Goal: Task Accomplishment & Management: Use online tool/utility

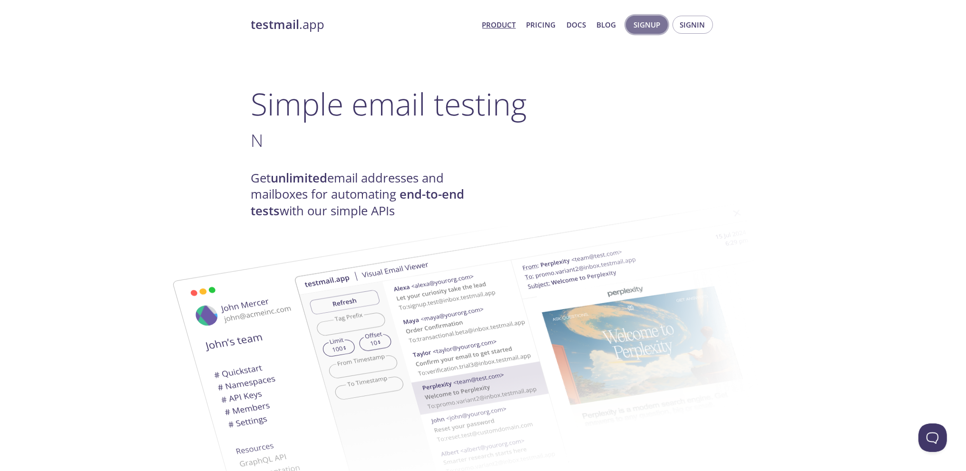
click at [663, 21] on button "Signup" at bounding box center [647, 25] width 42 height 18
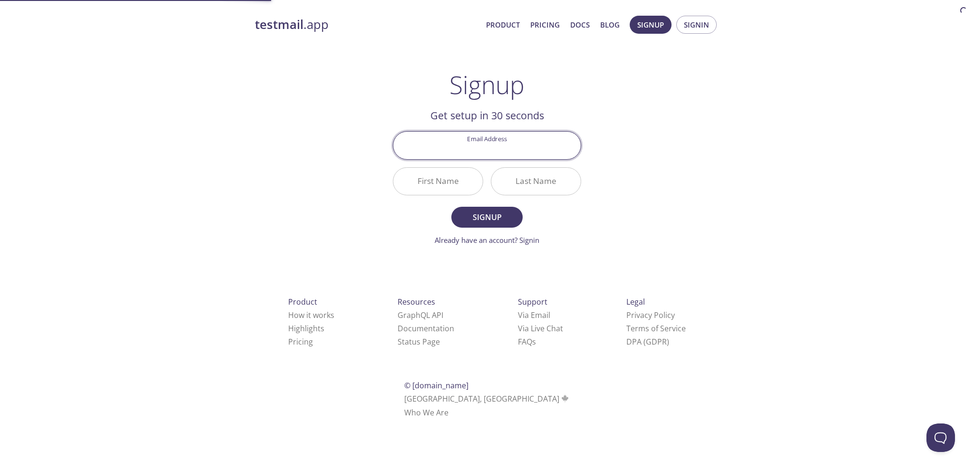
click at [483, 152] on input "Email Address" at bounding box center [486, 145] width 187 height 27
type input "[EMAIL_ADDRESS][DOMAIN_NAME]"
click at [462, 185] on input "First Name" at bounding box center [437, 181] width 89 height 27
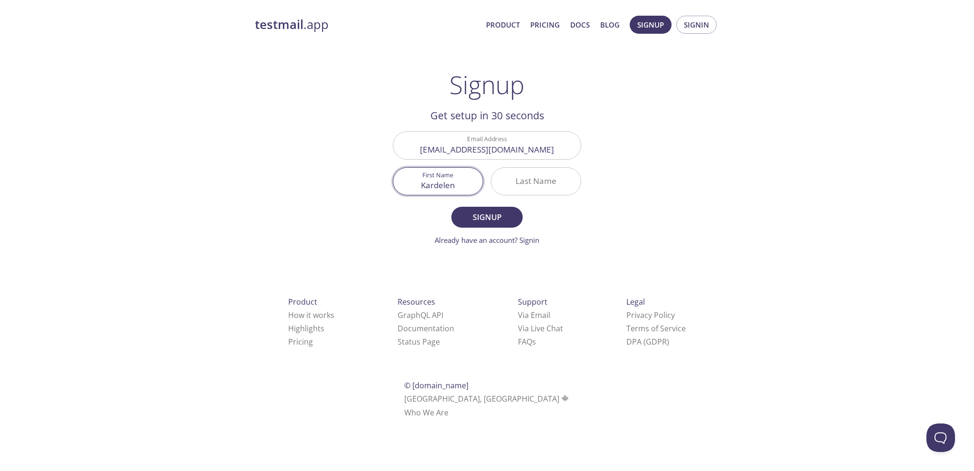
type input "Kardelen"
type input "çatalkaya"
click at [480, 211] on span "Signup" at bounding box center [487, 217] width 50 height 13
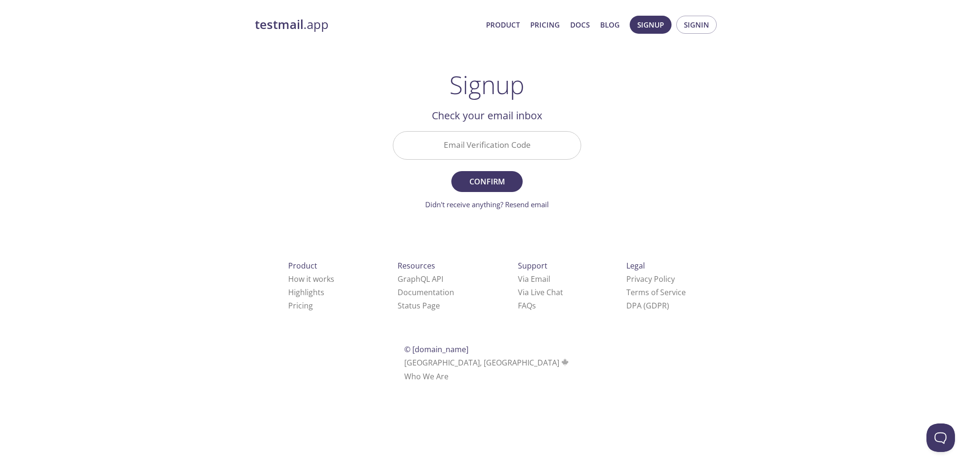
click at [480, 151] on input "Email Verification Code" at bounding box center [486, 145] width 187 height 27
click at [502, 151] on input "Email Verification Code" at bounding box center [486, 145] width 187 height 27
type input "427NL43"
click at [451, 171] on button "Confirm" at bounding box center [486, 181] width 71 height 21
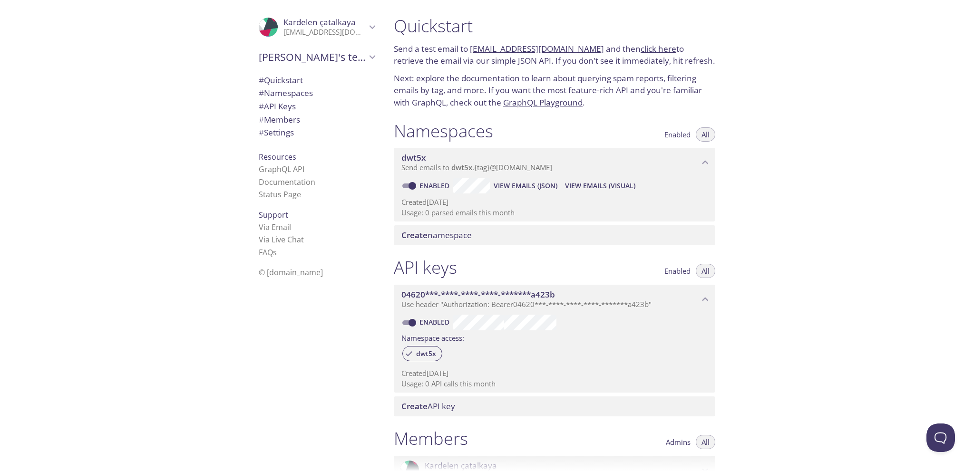
click at [714, 164] on div "dwt5x Send emails to dwt5x . {tag} @[DOMAIN_NAME]" at bounding box center [555, 162] width 322 height 29
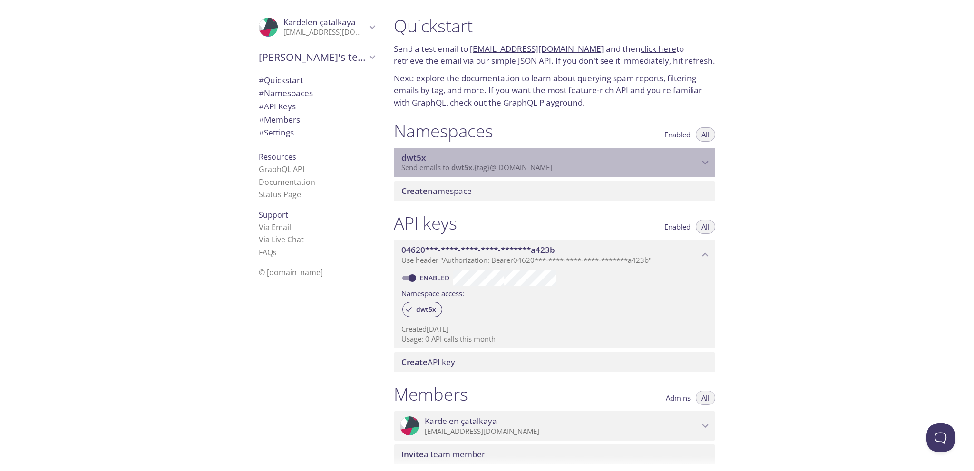
click at [710, 163] on icon "dwt5x namespace" at bounding box center [705, 163] width 12 height 12
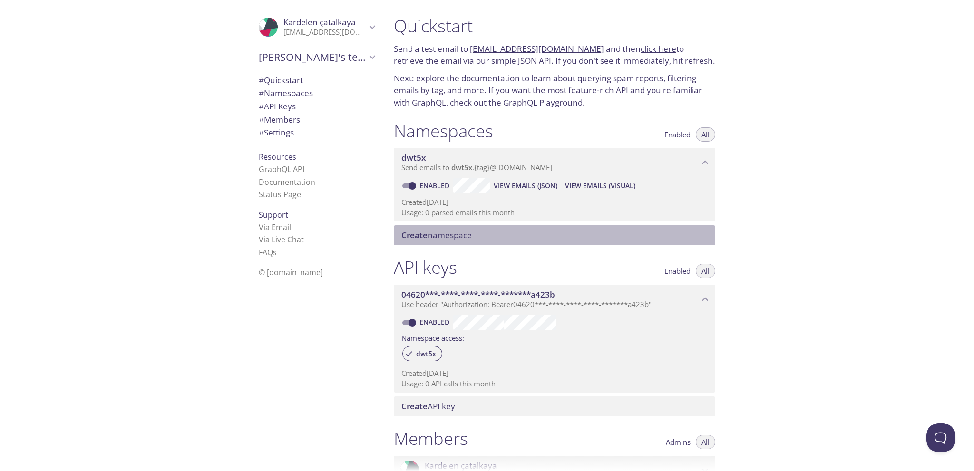
click at [487, 233] on span "Create namespace" at bounding box center [557, 235] width 310 height 10
click at [292, 77] on span "# Quickstart" at bounding box center [281, 80] width 44 height 11
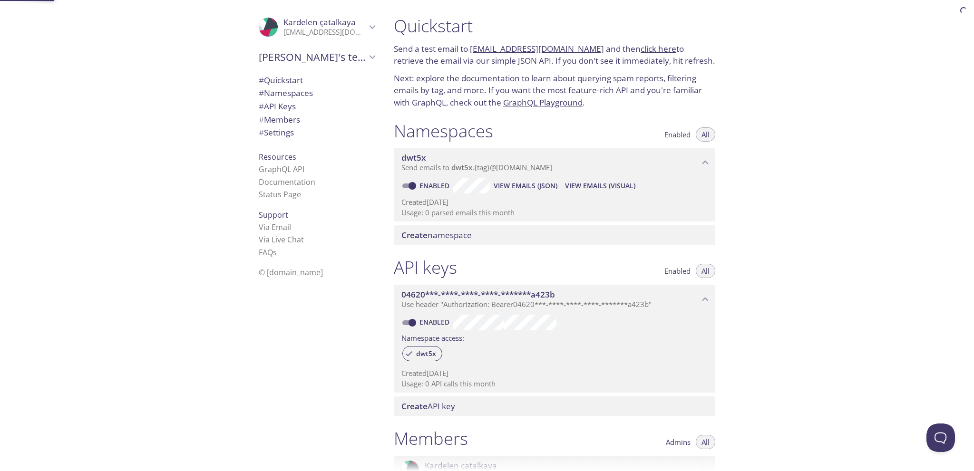
scroll to position [15, 0]
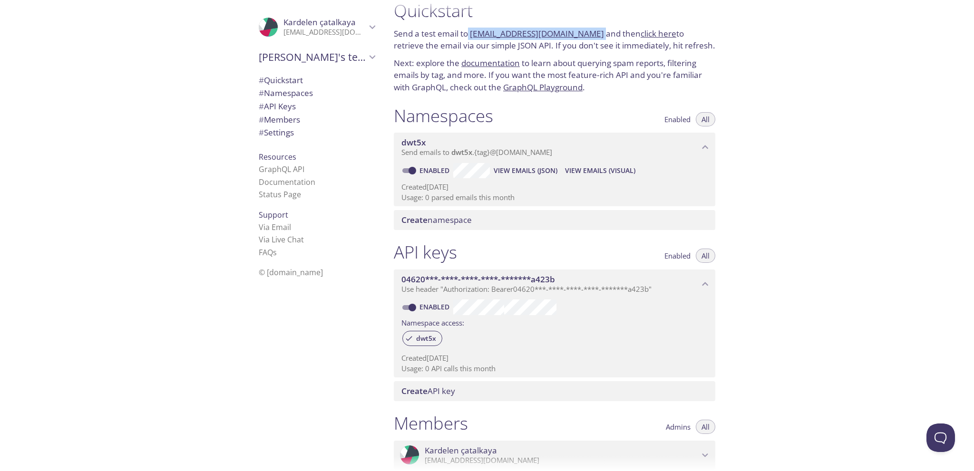
drag, startPoint x: 590, startPoint y: 32, endPoint x: 469, endPoint y: 34, distance: 121.3
click at [469, 34] on p "Send a test email to [EMAIL_ADDRESS][DOMAIN_NAME] and then click here to retrie…" at bounding box center [555, 40] width 322 height 24
copy p "[EMAIL_ADDRESS][DOMAIN_NAME]"
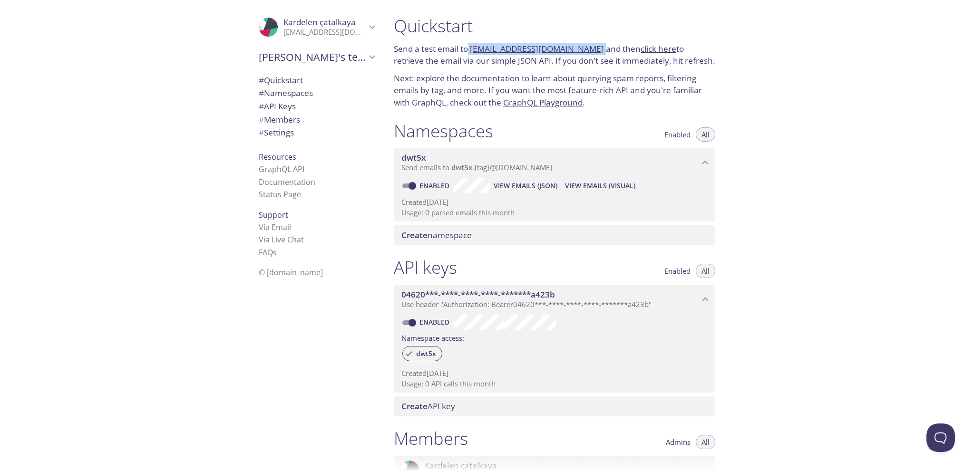
copy p "[EMAIL_ADDRESS][DOMAIN_NAME]"
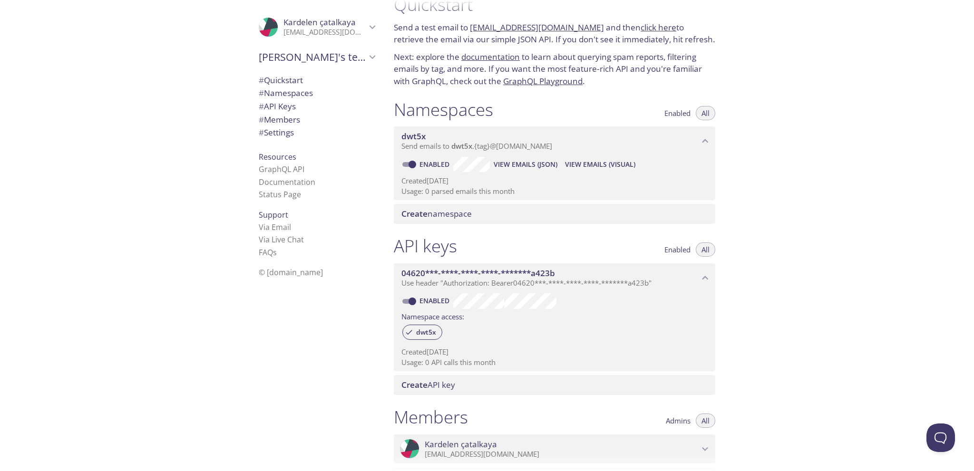
scroll to position [21, 0]
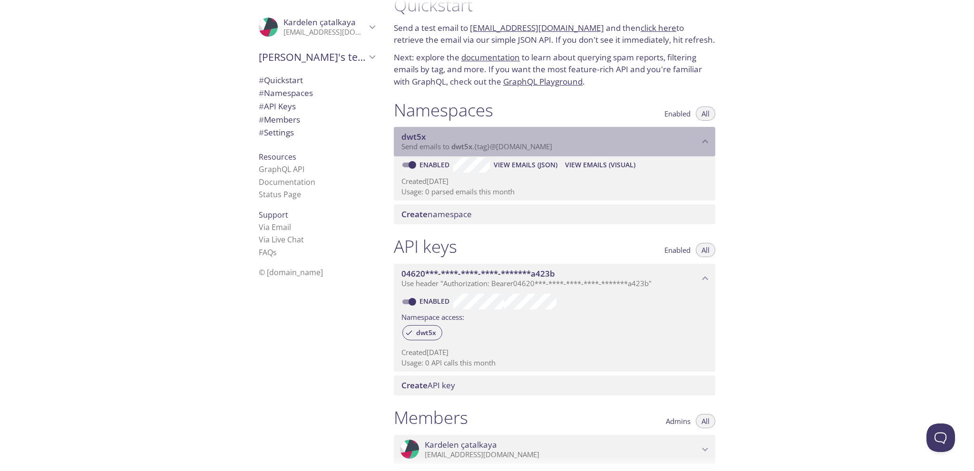
click at [705, 143] on icon "dwt5x namespace" at bounding box center [705, 142] width 12 height 12
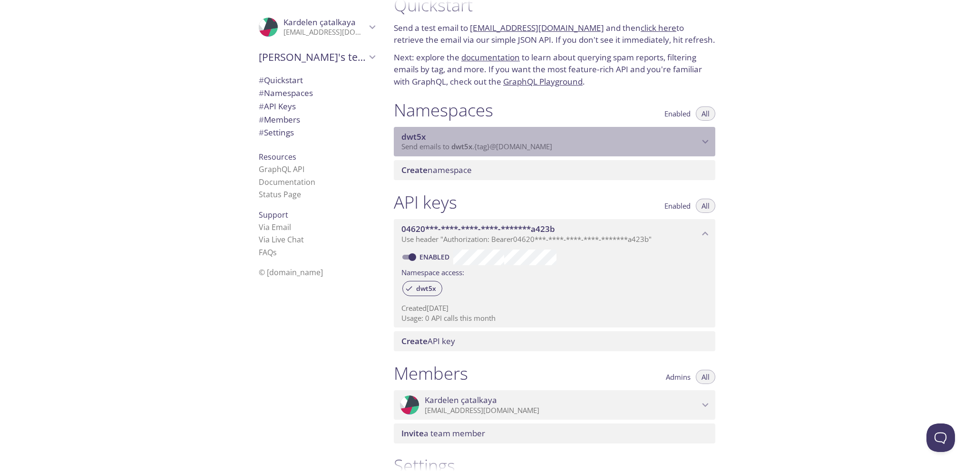
click at [705, 143] on icon "dwt5x namespace" at bounding box center [705, 142] width 12 height 12
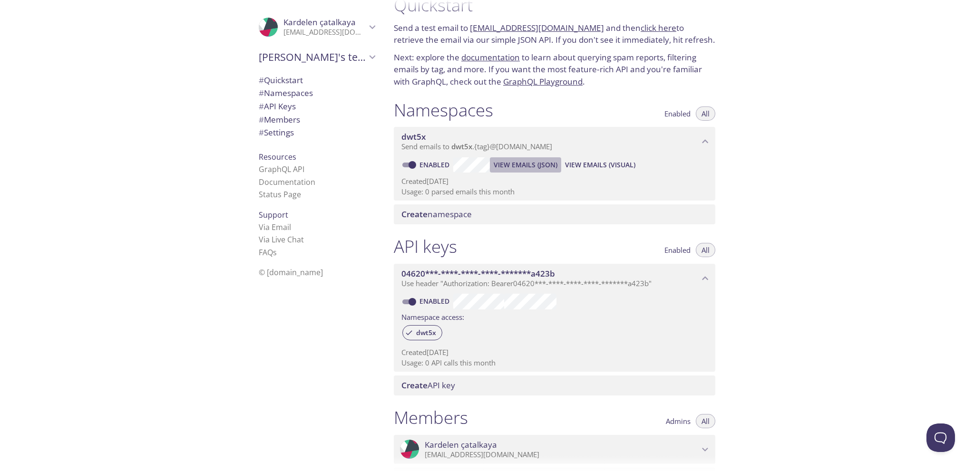
click at [510, 164] on span "View Emails (JSON)" at bounding box center [526, 164] width 64 height 11
click at [618, 166] on span "View Emails (Visual)" at bounding box center [600, 164] width 70 height 11
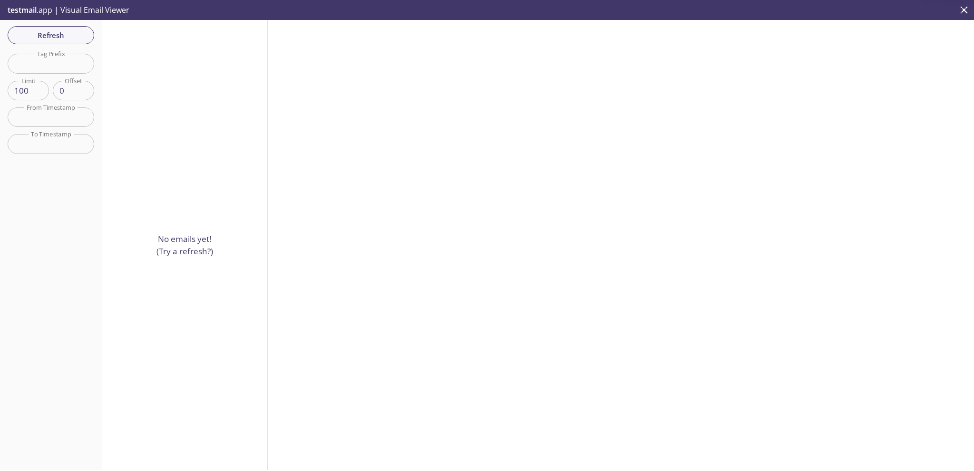
click at [618, 166] on div at bounding box center [621, 245] width 706 height 451
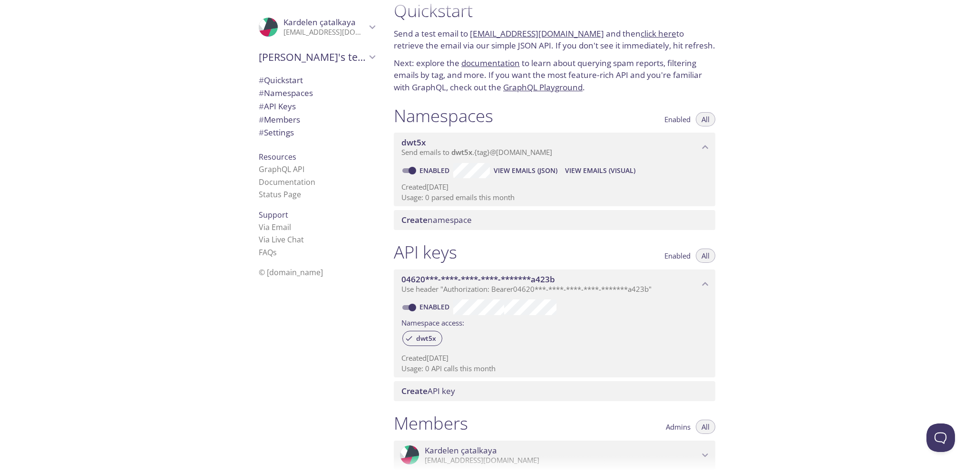
click at [641, 34] on link "click here" at bounding box center [659, 33] width 36 height 11
click at [679, 119] on span "Enabled" at bounding box center [678, 119] width 26 height 0
click at [701, 119] on button "All" at bounding box center [706, 119] width 20 height 14
click at [272, 91] on span "# Namespaces" at bounding box center [286, 93] width 54 height 11
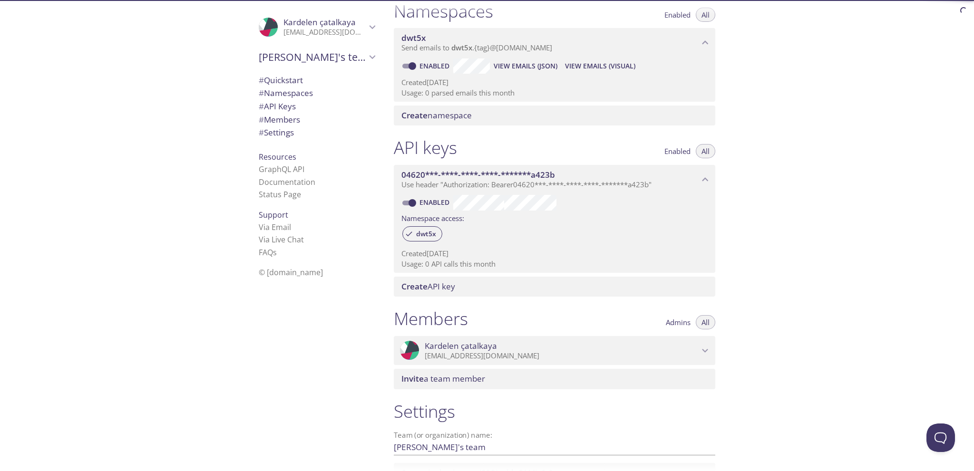
click at [273, 108] on span "# API Keys" at bounding box center [277, 106] width 37 height 11
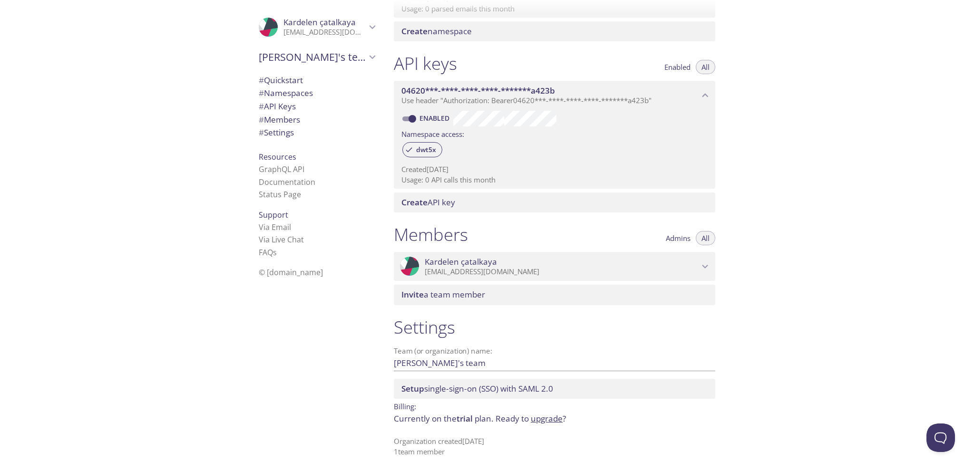
scroll to position [205, 0]
click at [268, 119] on span "# Members" at bounding box center [279, 119] width 41 height 11
click at [270, 130] on span "# Settings" at bounding box center [276, 132] width 35 height 11
click at [268, 232] on link "Via Email" at bounding box center [275, 227] width 32 height 10
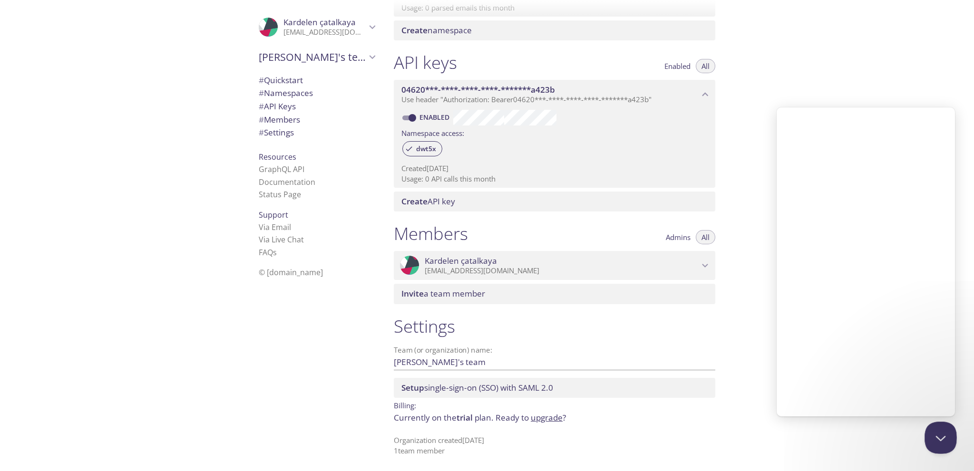
click at [938, 427] on button "Close Beacon popover" at bounding box center [939, 436] width 29 height 29
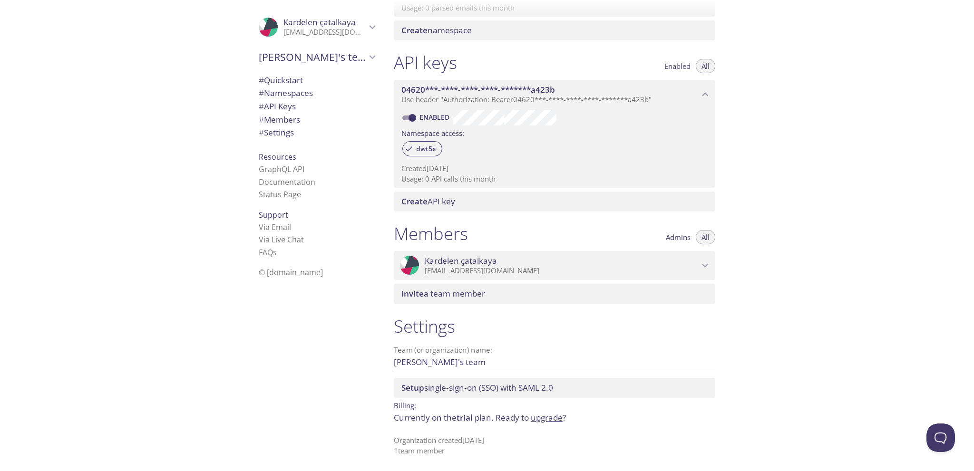
drag, startPoint x: 483, startPoint y: 39, endPoint x: 588, endPoint y: 43, distance: 105.2
